Goal: Information Seeking & Learning: Learn about a topic

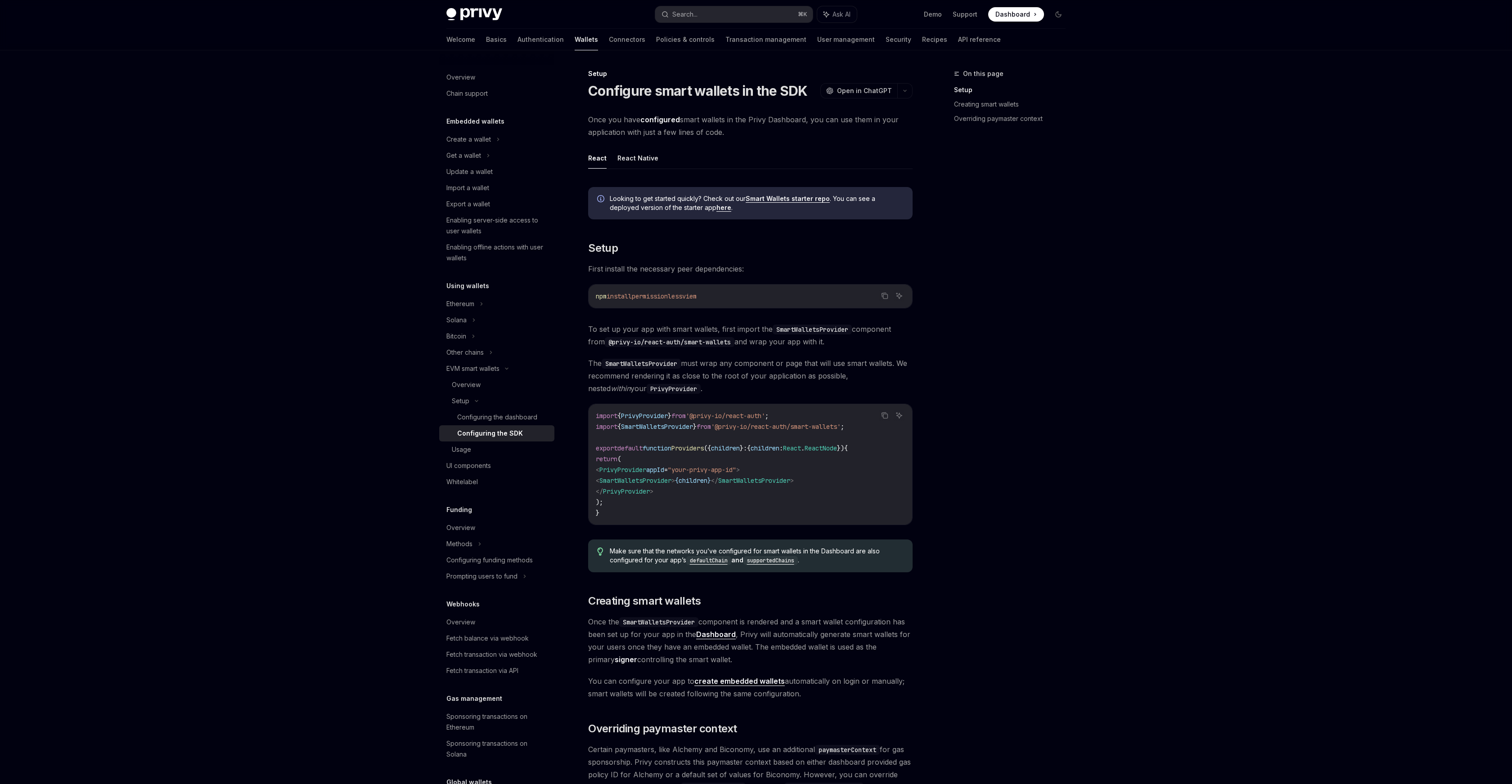
scroll to position [249, 0]
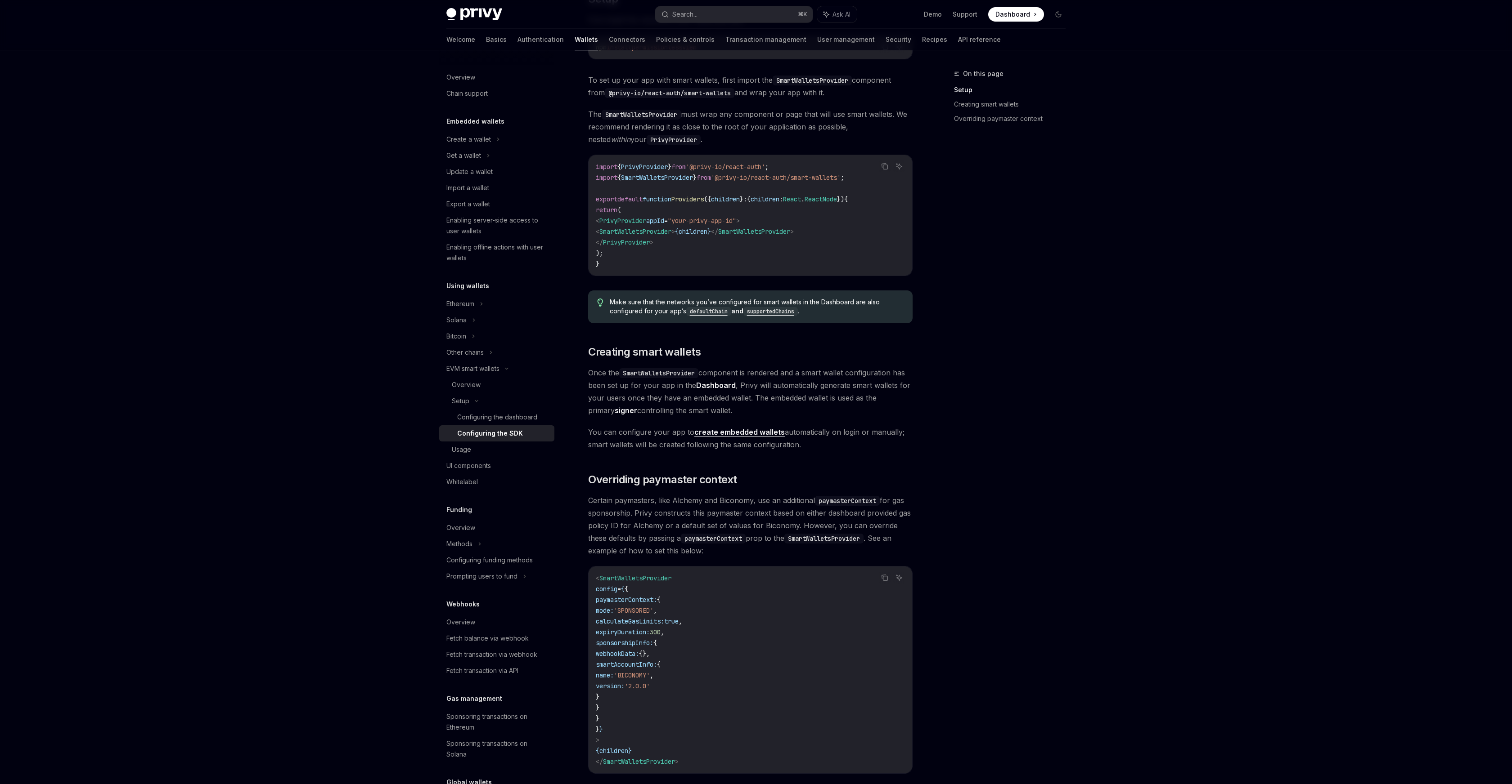
click at [1394, 35] on div at bounding box center [756, 25] width 1512 height 50
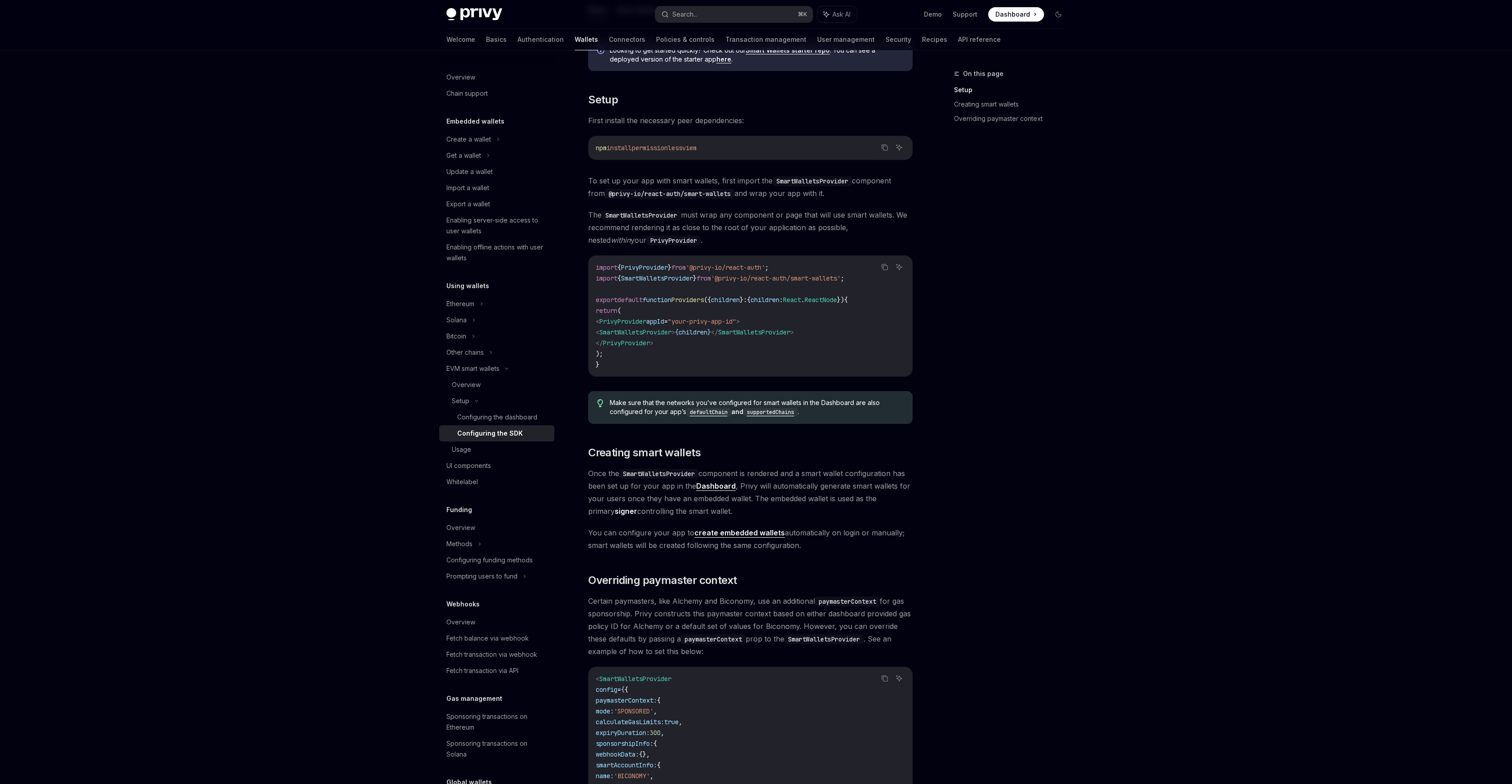
scroll to position [142, 0]
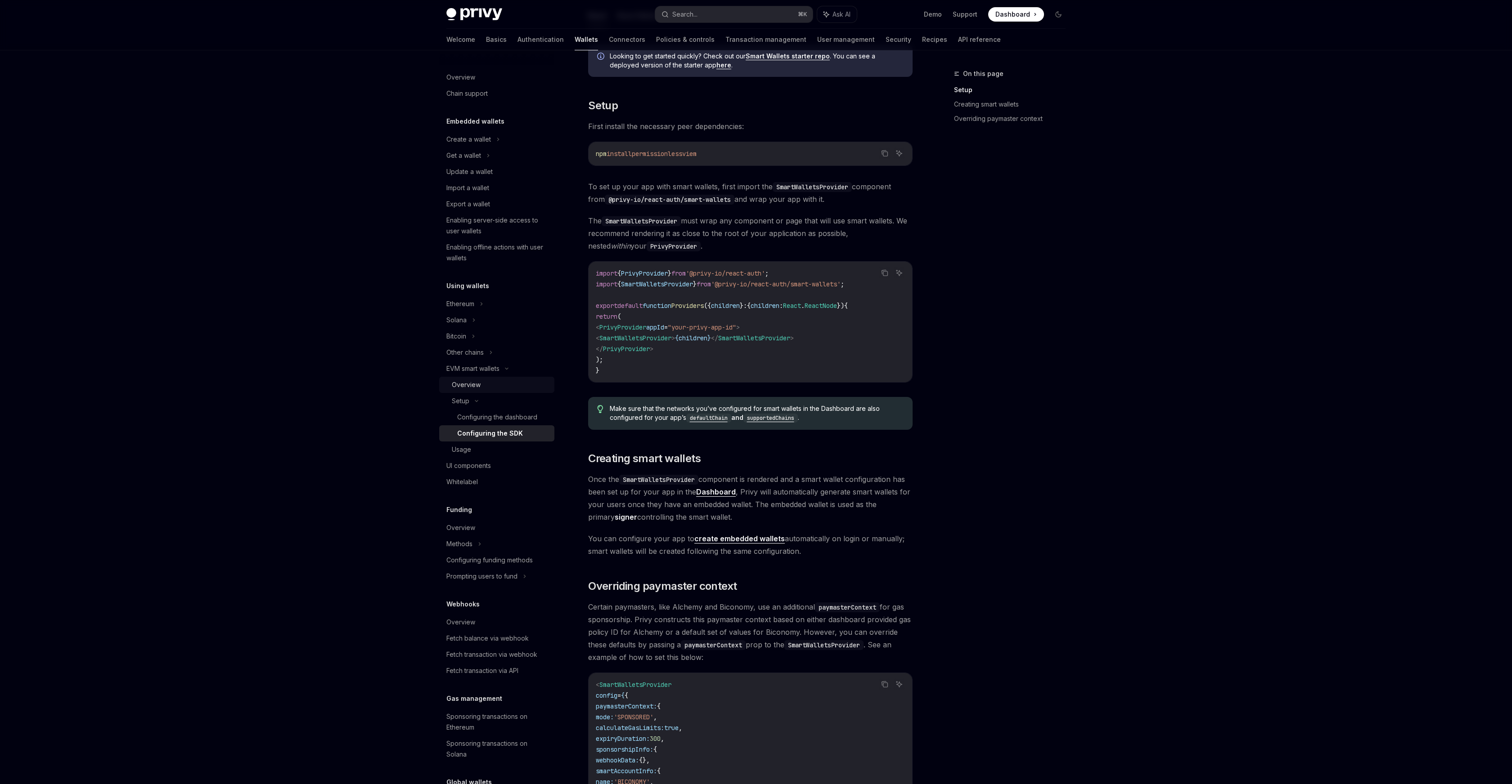
click at [490, 384] on div "Overview" at bounding box center [500, 384] width 97 height 10
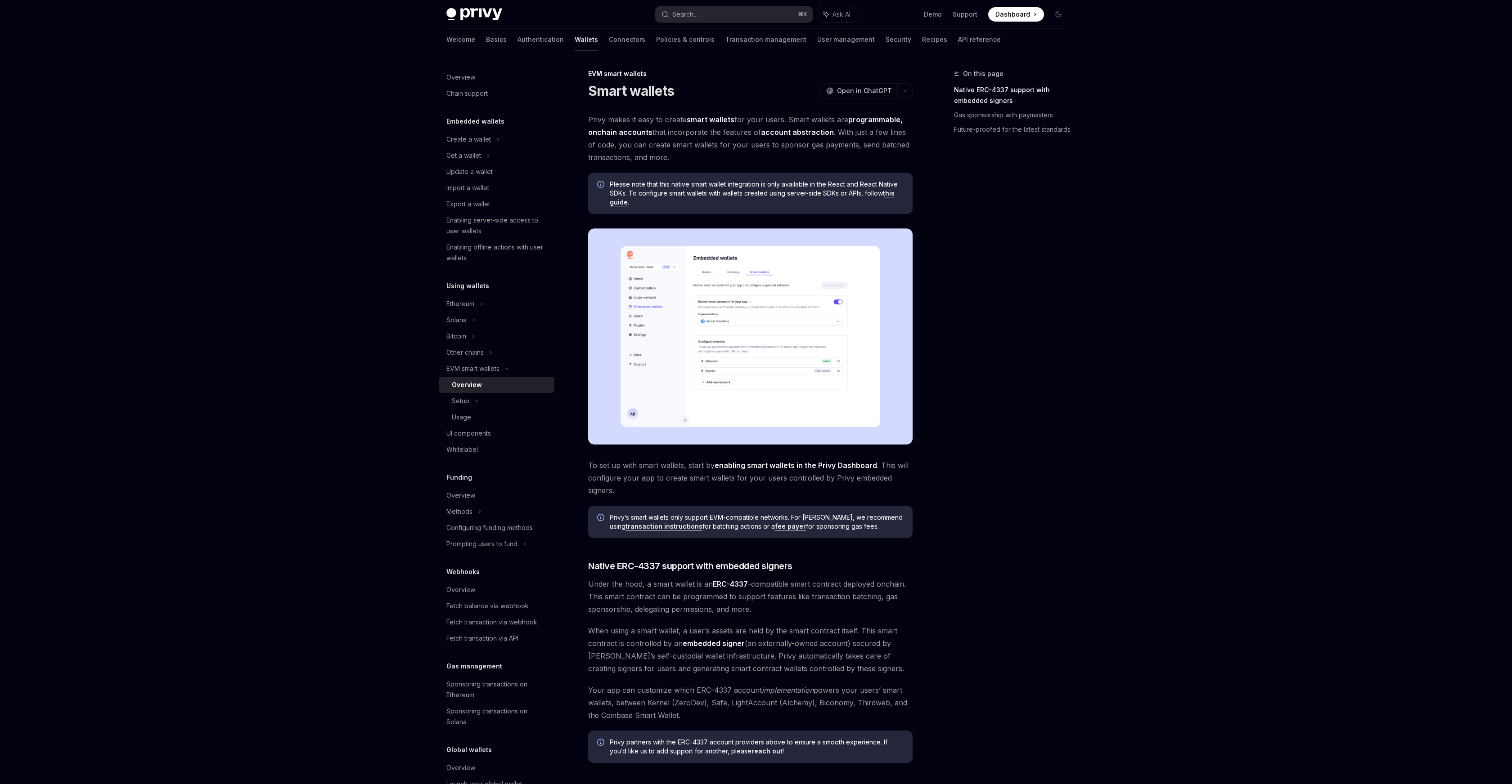
click at [724, 353] on img at bounding box center [750, 336] width 325 height 216
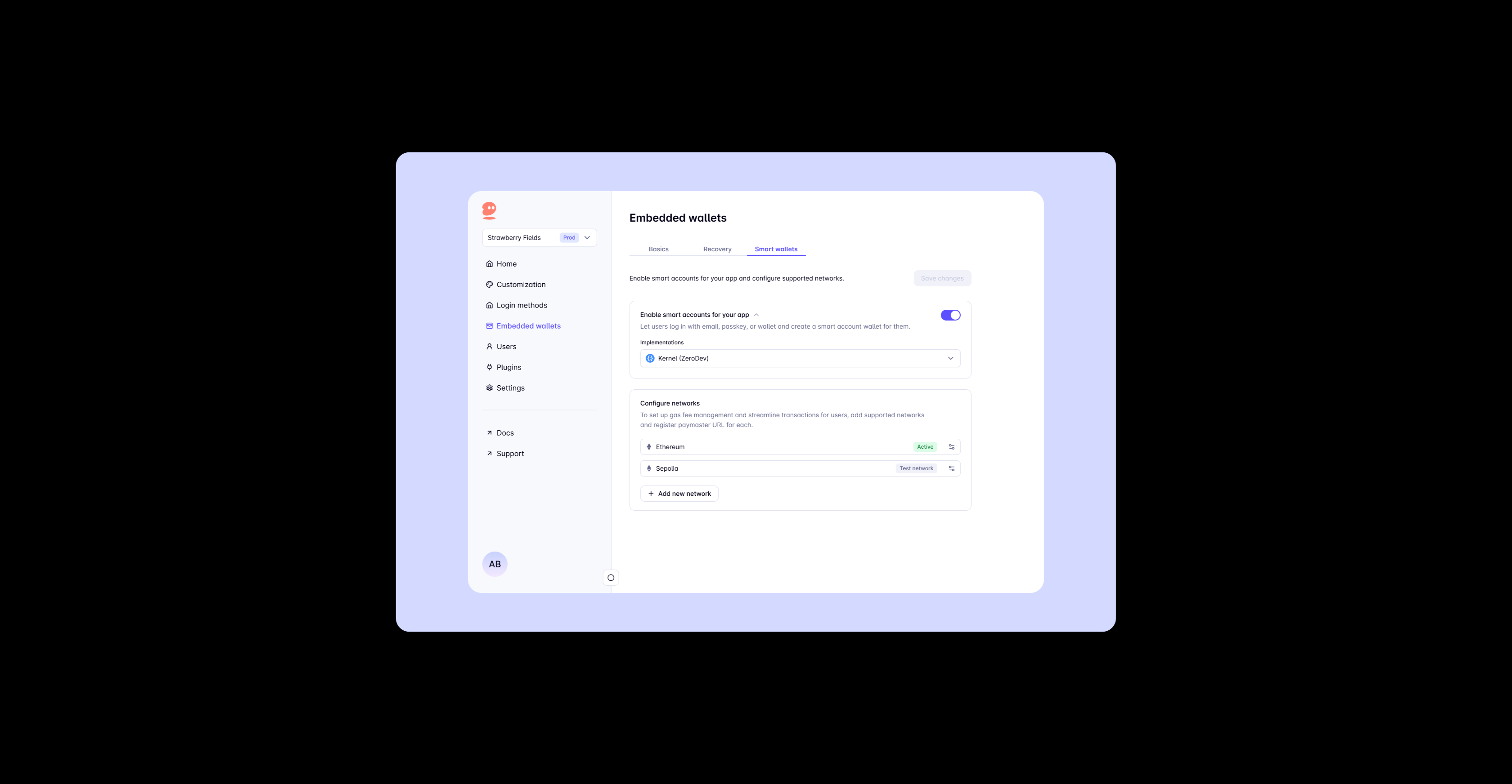
click at [1367, 317] on div at bounding box center [756, 392] width 1512 height 784
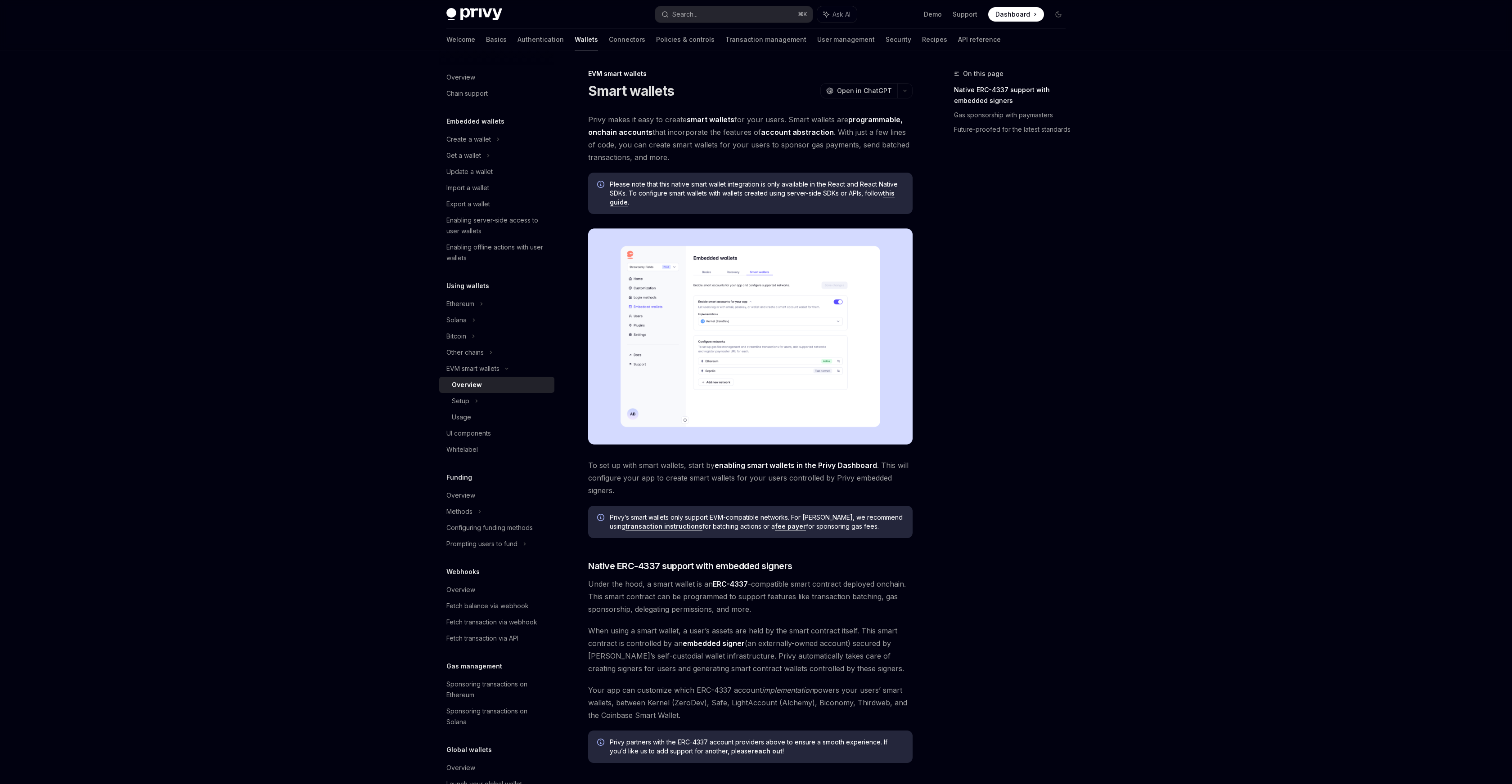
click at [1297, 107] on div "Privy Docs home page Search... ⌘ K Ask AI Demo Support Dashboard Dashboard Sear…" at bounding box center [756, 538] width 1512 height 1076
